Goal: Task Accomplishment & Management: Manage account settings

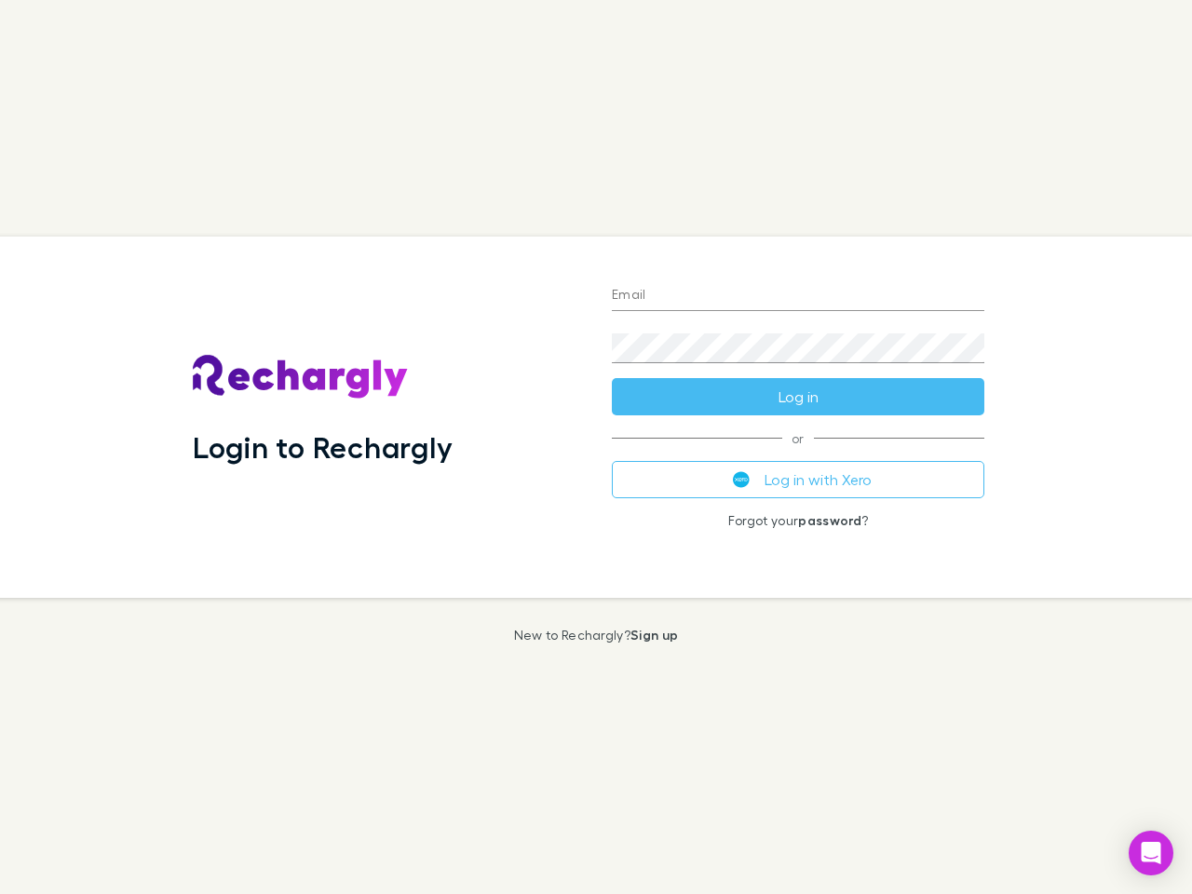
click at [596, 447] on div "Login to Rechargly" at bounding box center [387, 417] width 419 height 361
click at [798, 296] on input "Email" at bounding box center [798, 296] width 373 height 30
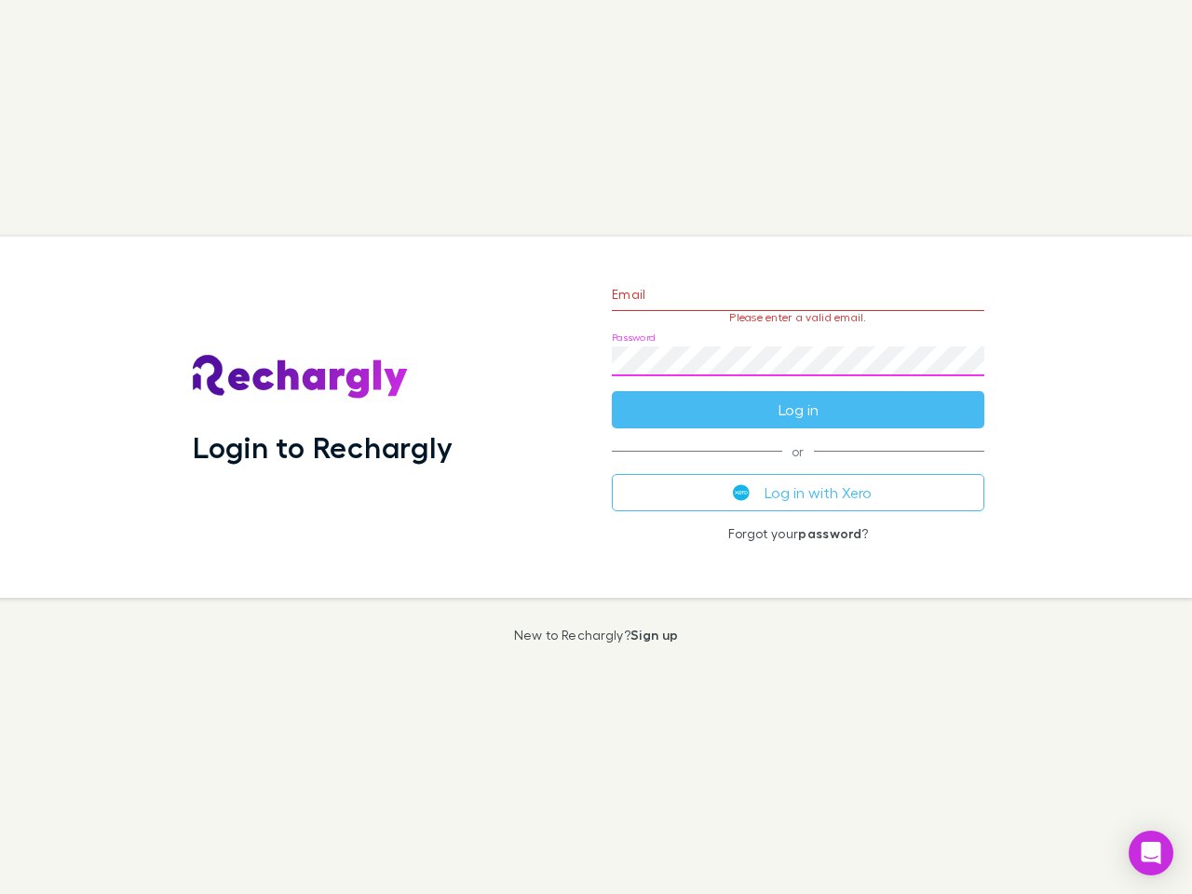
click at [798, 397] on form "Email Please enter a valid email. Password Log in" at bounding box center [798, 347] width 373 height 162
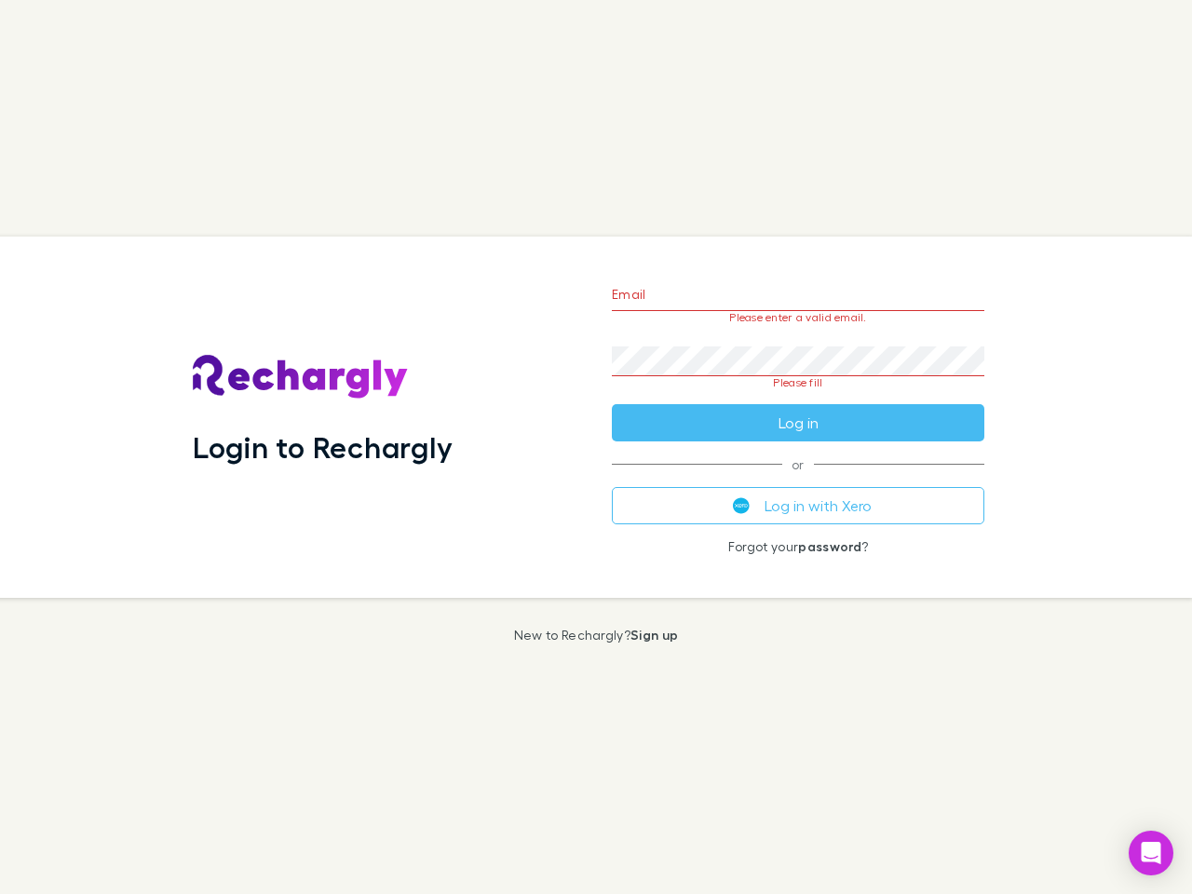
click at [798, 480] on div "Email Please enter a valid email. Password Please fill Log in or Log in with Xe…" at bounding box center [798, 417] width 402 height 361
click at [1151, 853] on icon "Open Intercom Messenger" at bounding box center [1152, 853] width 20 height 22
